Goal: Check status

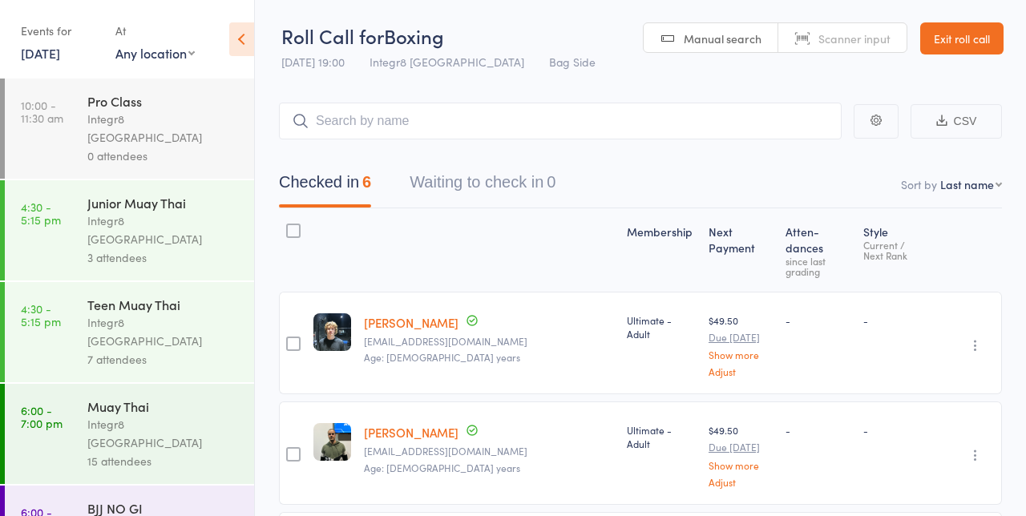
click at [60, 56] on link "13 Aug, 2025" at bounding box center [40, 53] width 39 height 18
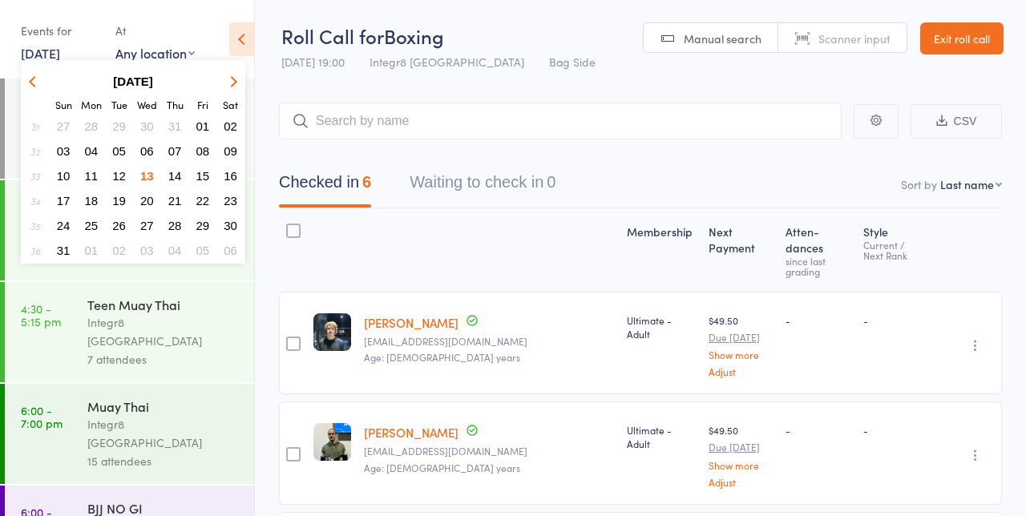
click at [174, 175] on span "14" at bounding box center [175, 176] width 14 height 14
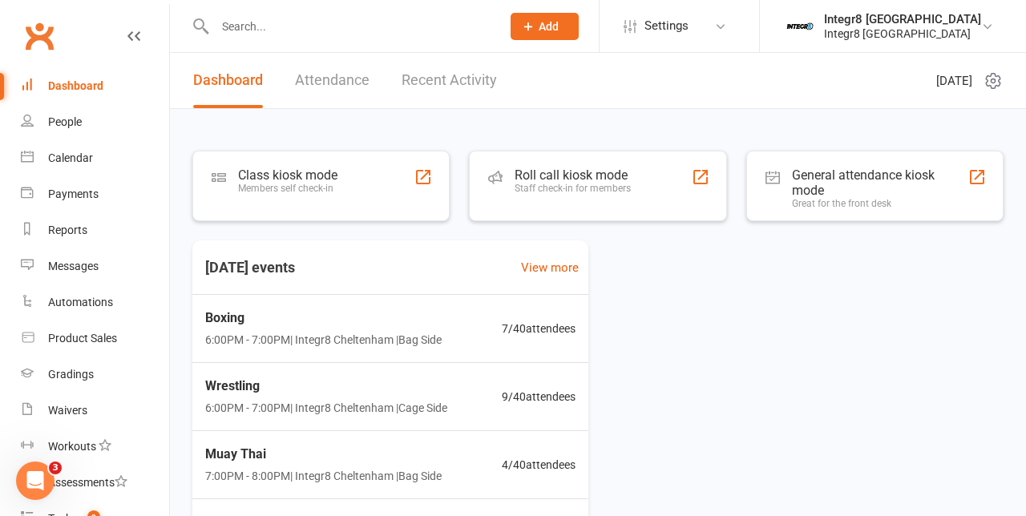
click at [584, 197] on div "Roll call kiosk mode Staff check-in for members" at bounding box center [573, 189] width 116 height 42
